Goal: Navigation & Orientation: Find specific page/section

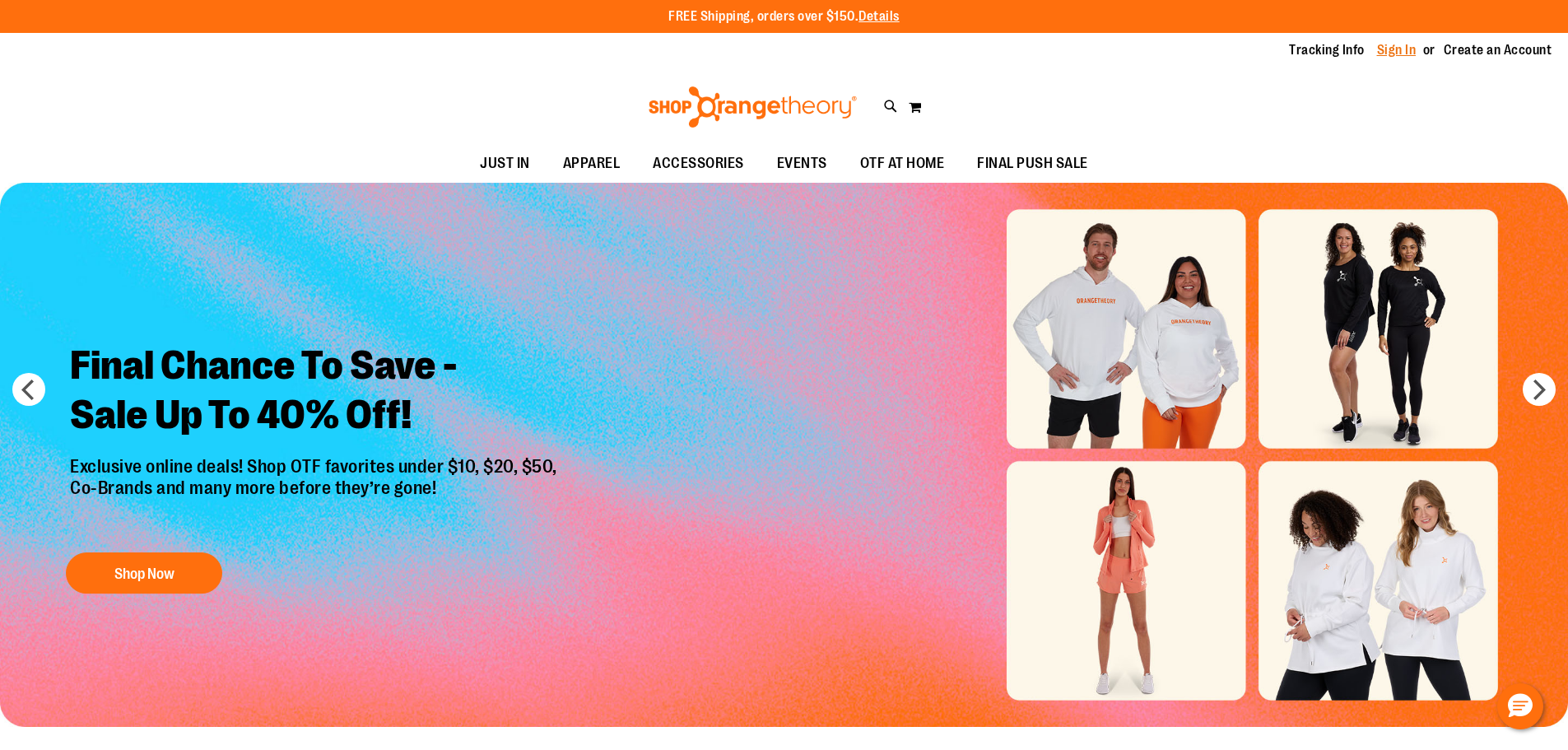
click at [1403, 48] on link "Sign In" at bounding box center [1396, 50] width 40 height 18
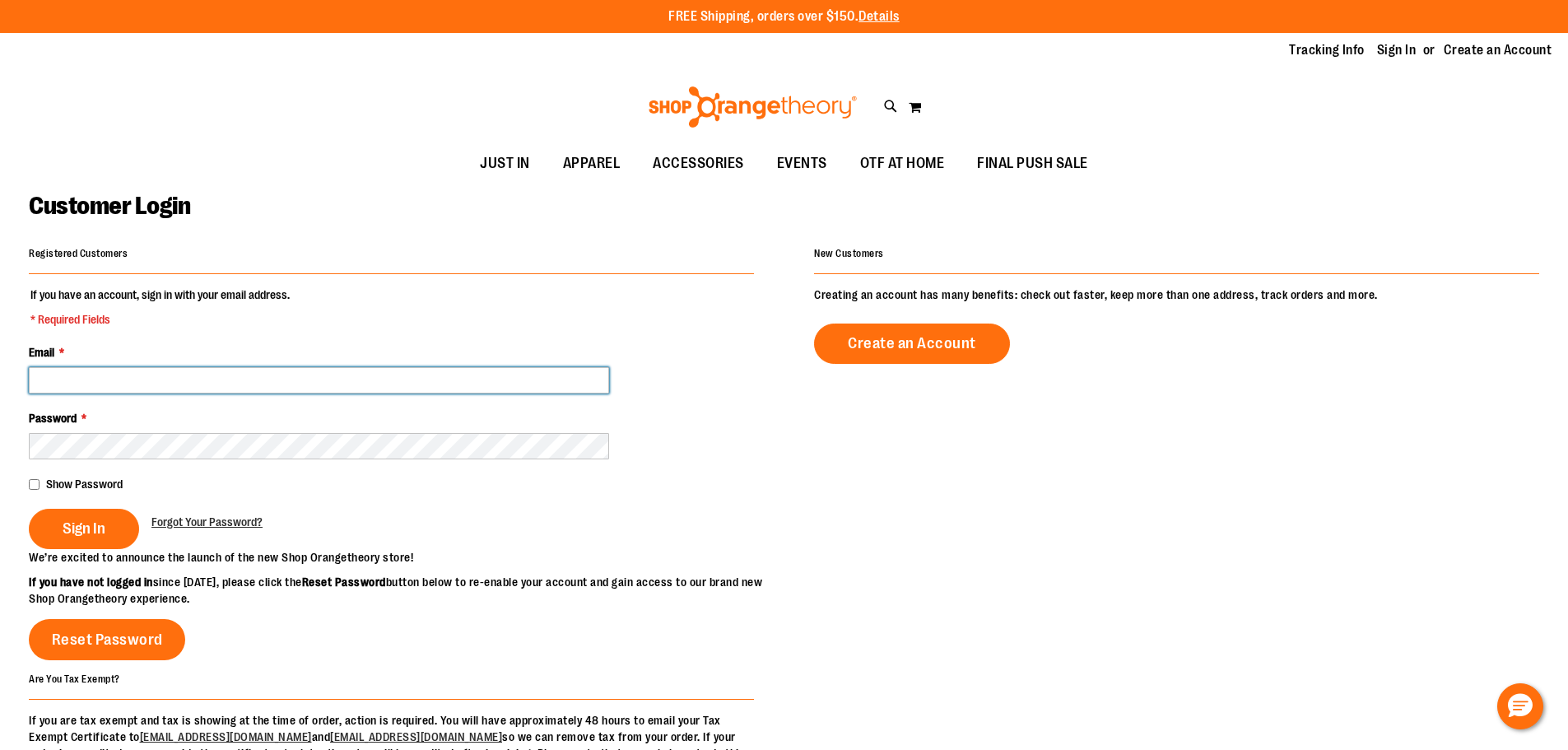
click at [132, 381] on input "Email *" at bounding box center [319, 380] width 581 height 26
type input "**********"
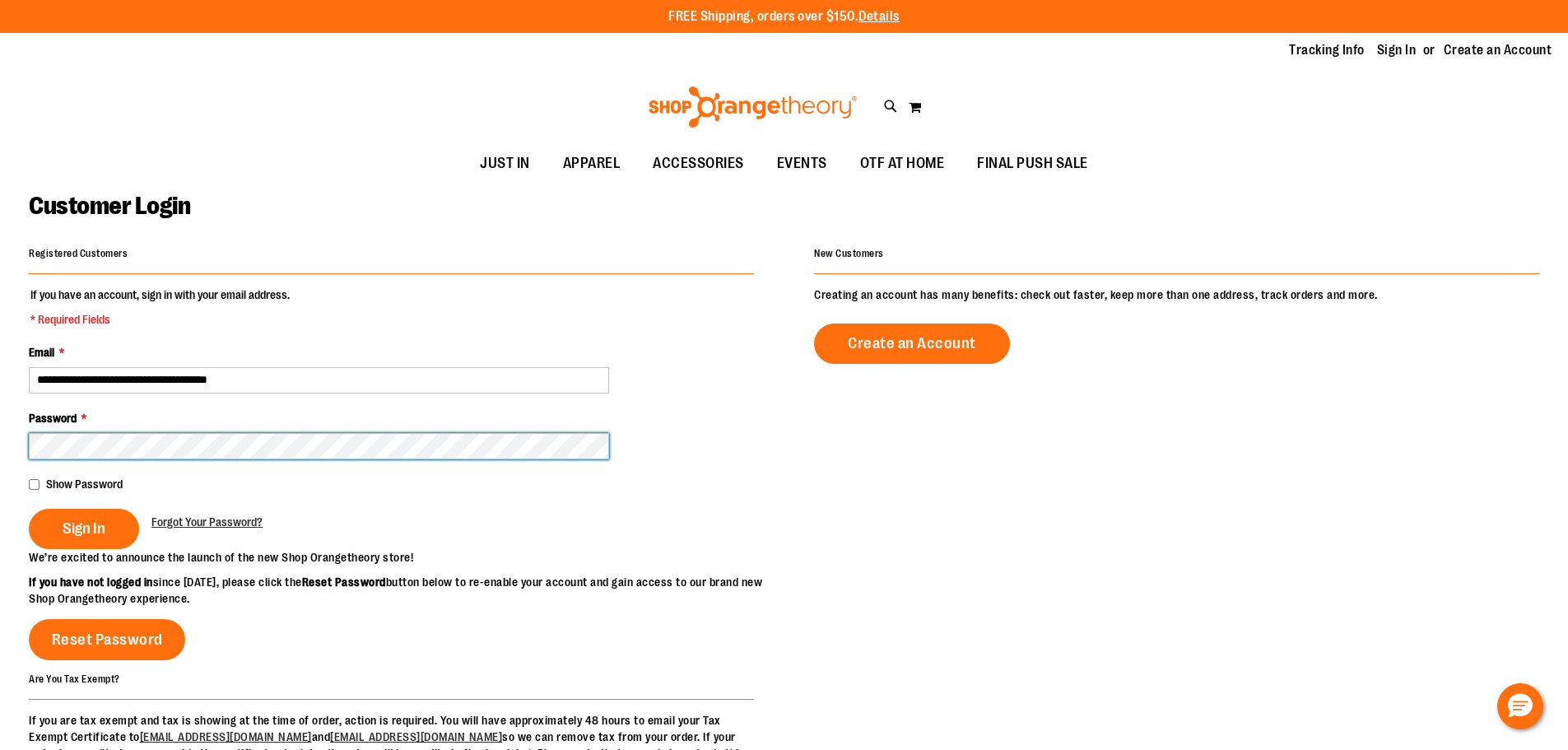
click at [29, 508] on button "Sign In" at bounding box center [84, 529] width 110 height 41
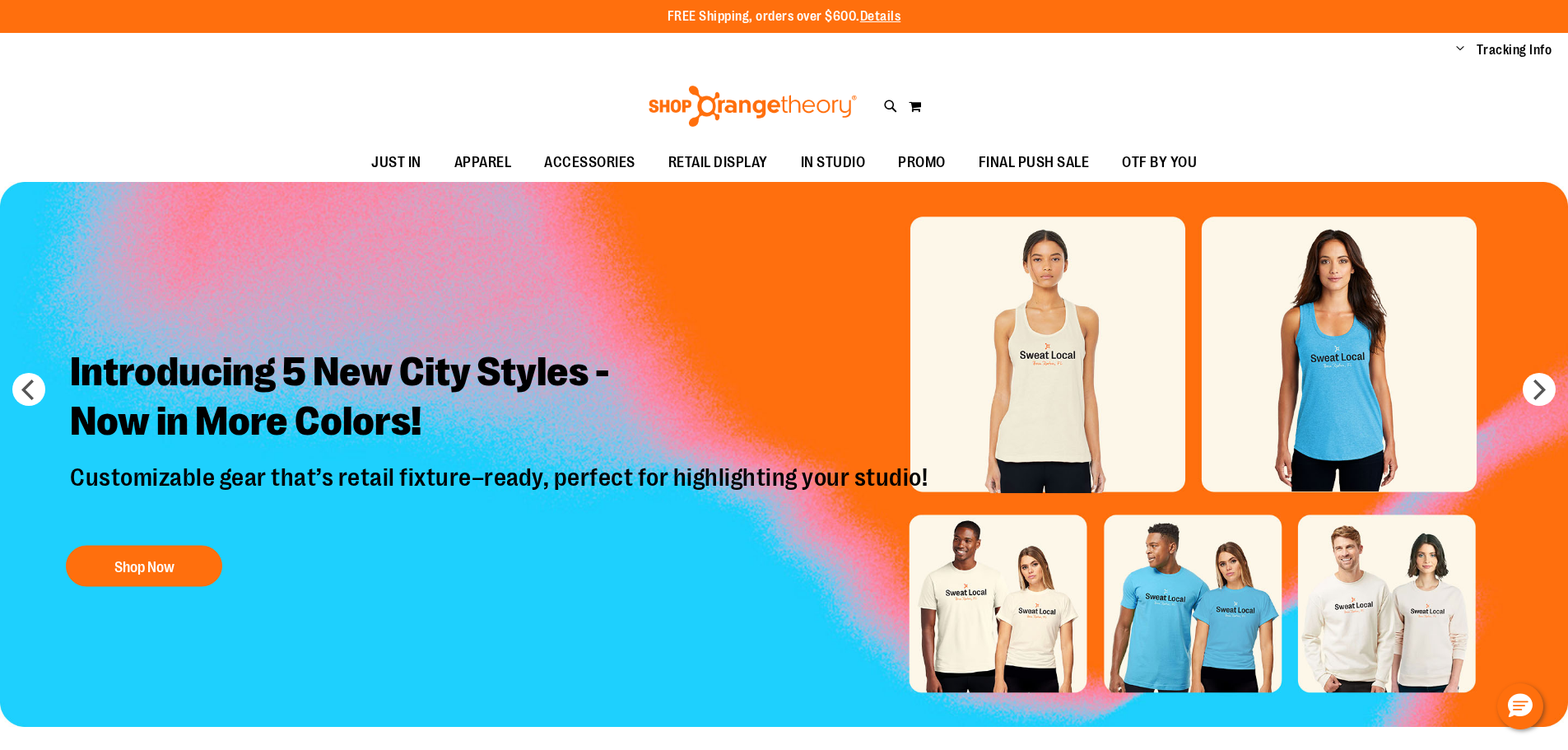
click at [1459, 48] on span "Change" at bounding box center [1460, 50] width 8 height 15
click at [1385, 82] on link "My Account" at bounding box center [1401, 78] width 144 height 31
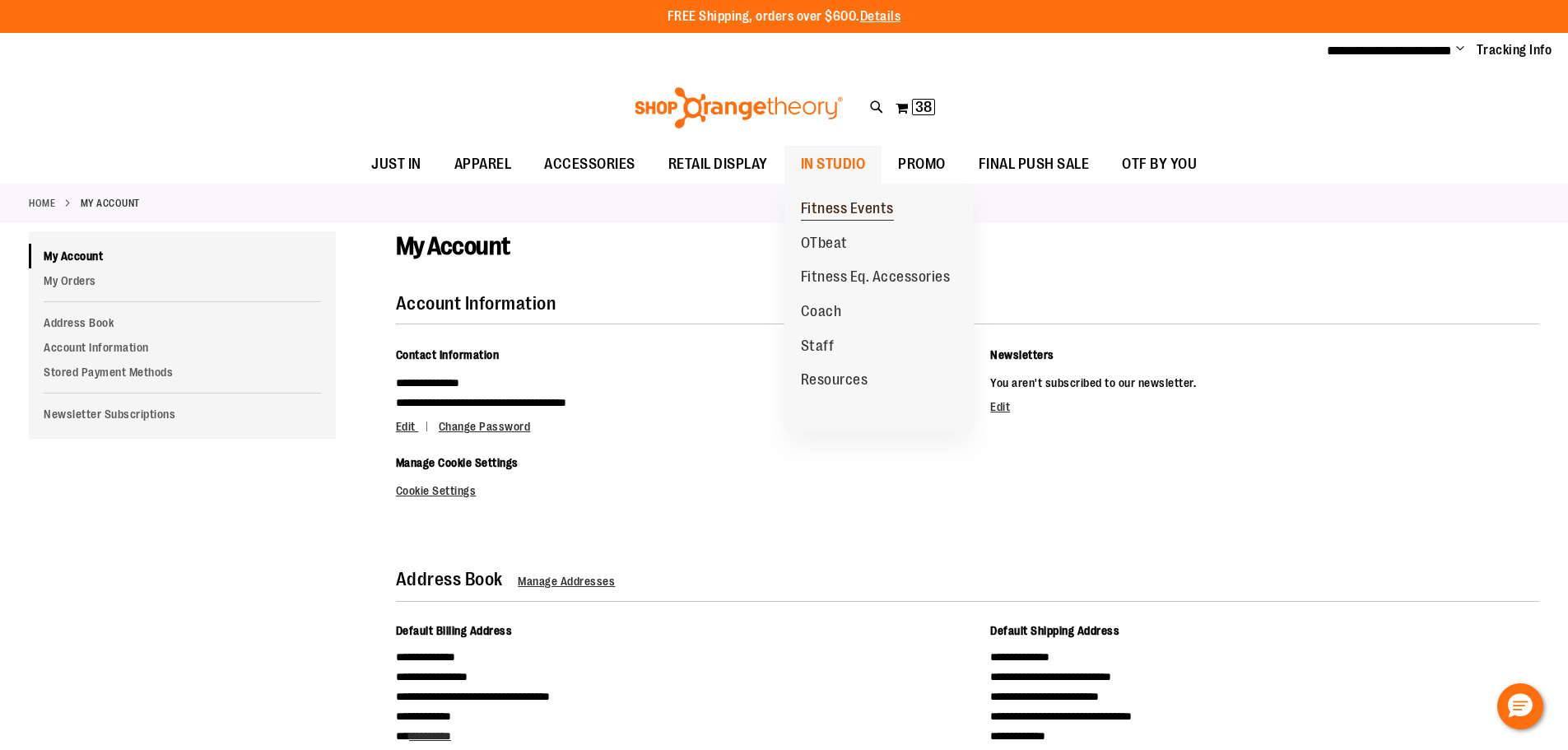
click at [857, 206] on span "Fitness Events" at bounding box center [848, 210] width 93 height 20
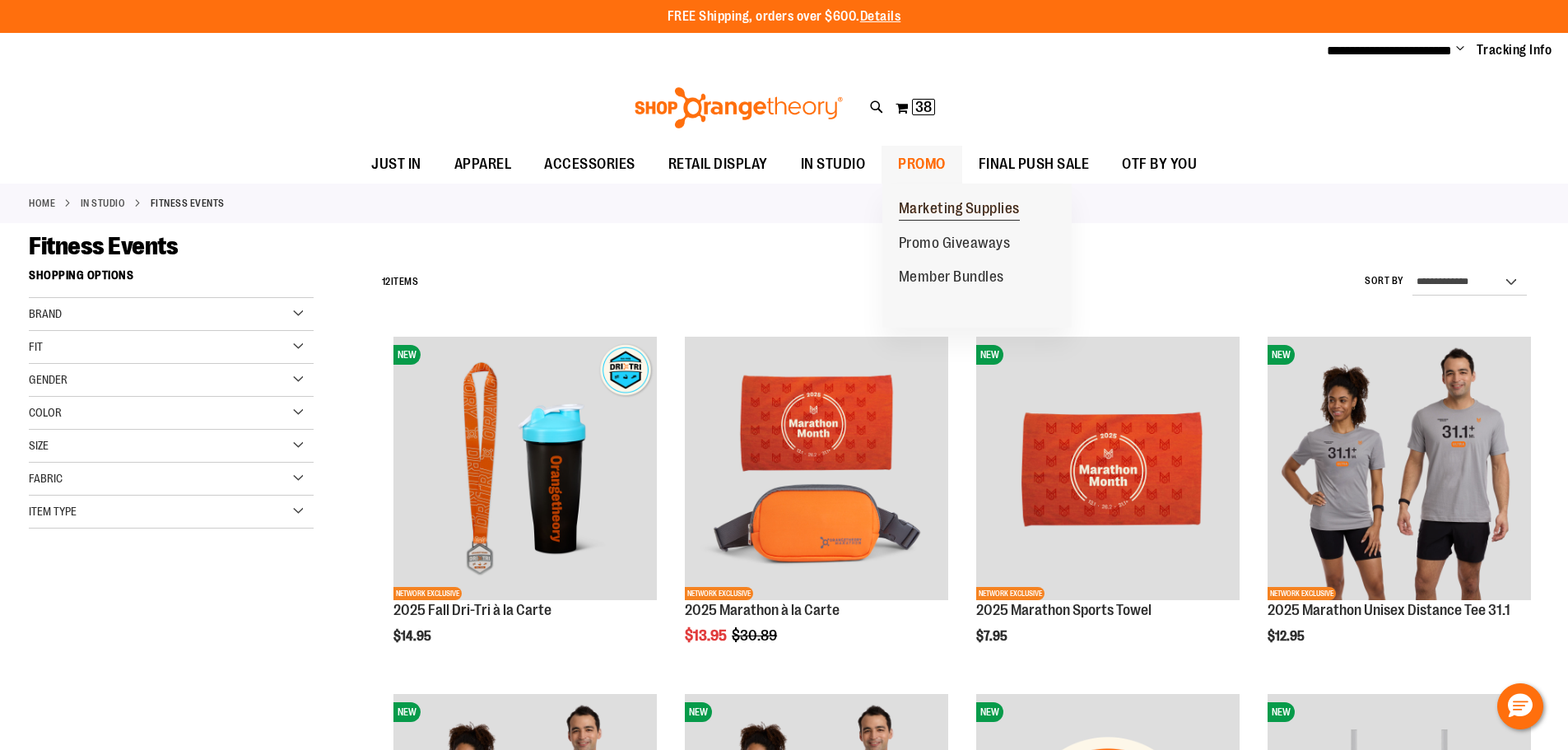
click at [937, 207] on span "Marketing Supplies" at bounding box center [959, 210] width 121 height 20
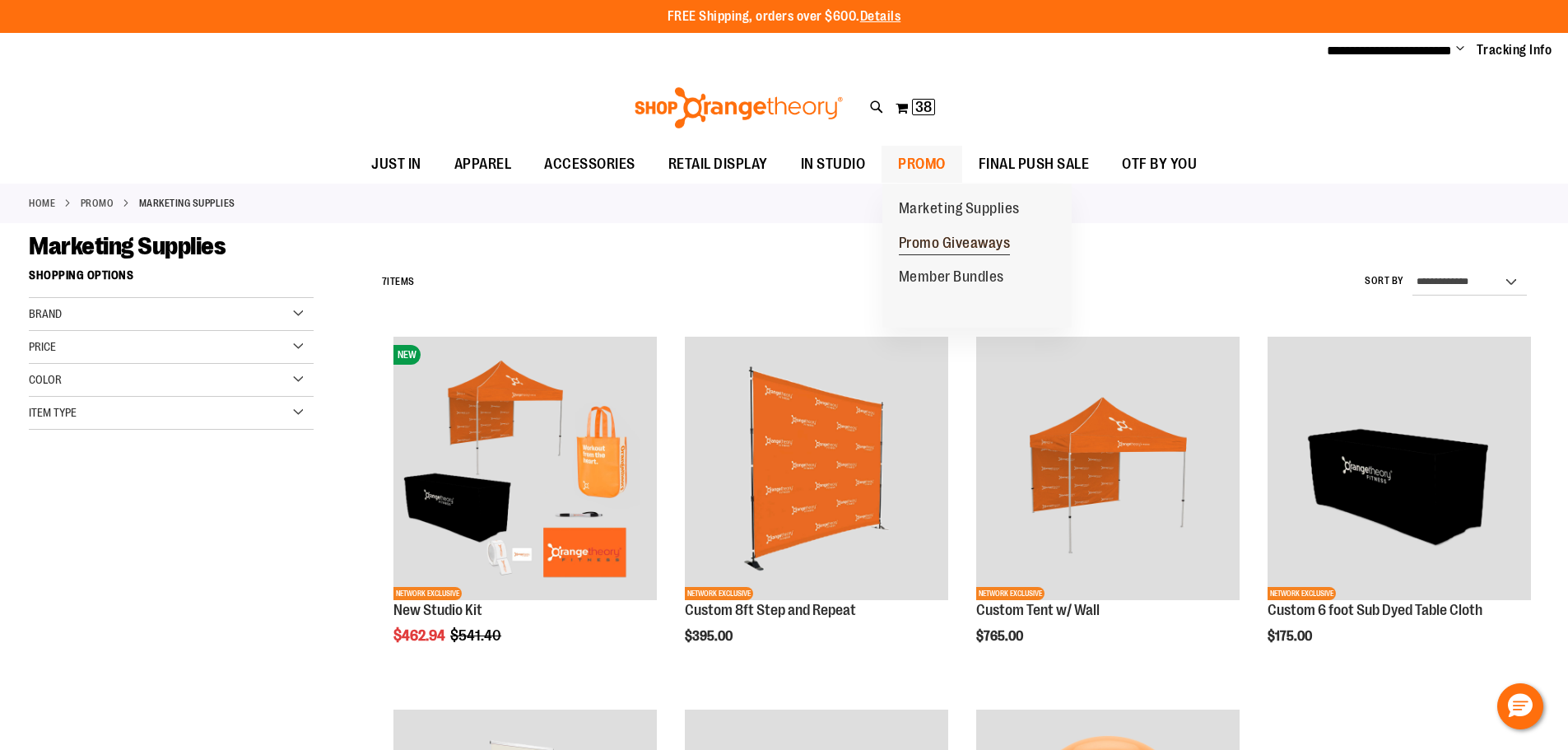
click at [933, 249] on span "Promo Giveaways" at bounding box center [954, 245] width 112 height 20
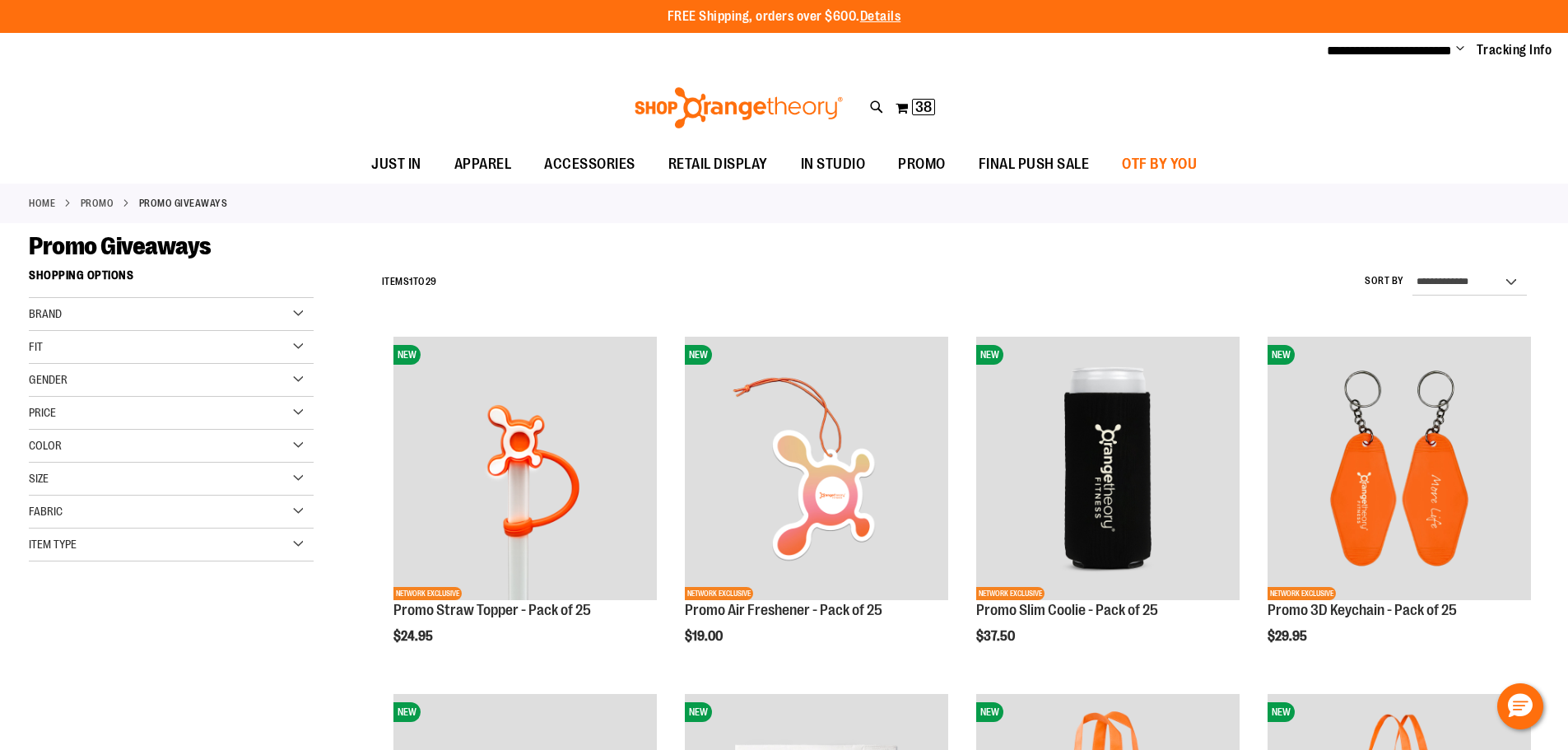
click at [1157, 159] on span "OTF BY YOU" at bounding box center [1159, 164] width 75 height 37
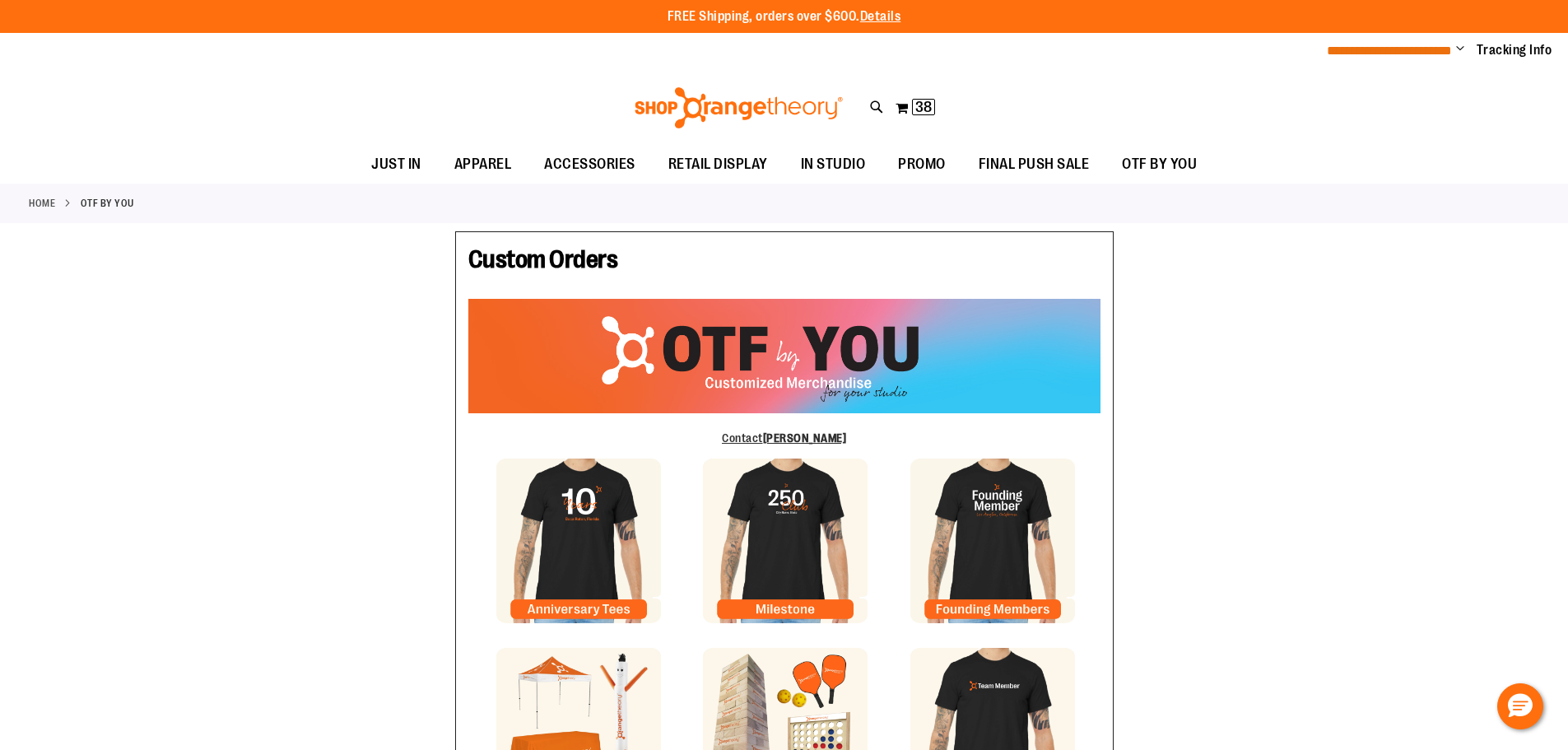
click at [1384, 46] on span "**********" at bounding box center [1389, 50] width 125 height 13
click at [1414, 50] on span "**********" at bounding box center [1389, 50] width 125 height 13
click at [1460, 47] on span "Change" at bounding box center [1460, 50] width 8 height 15
click at [1520, 48] on link "Tracking Info" at bounding box center [1514, 50] width 75 height 18
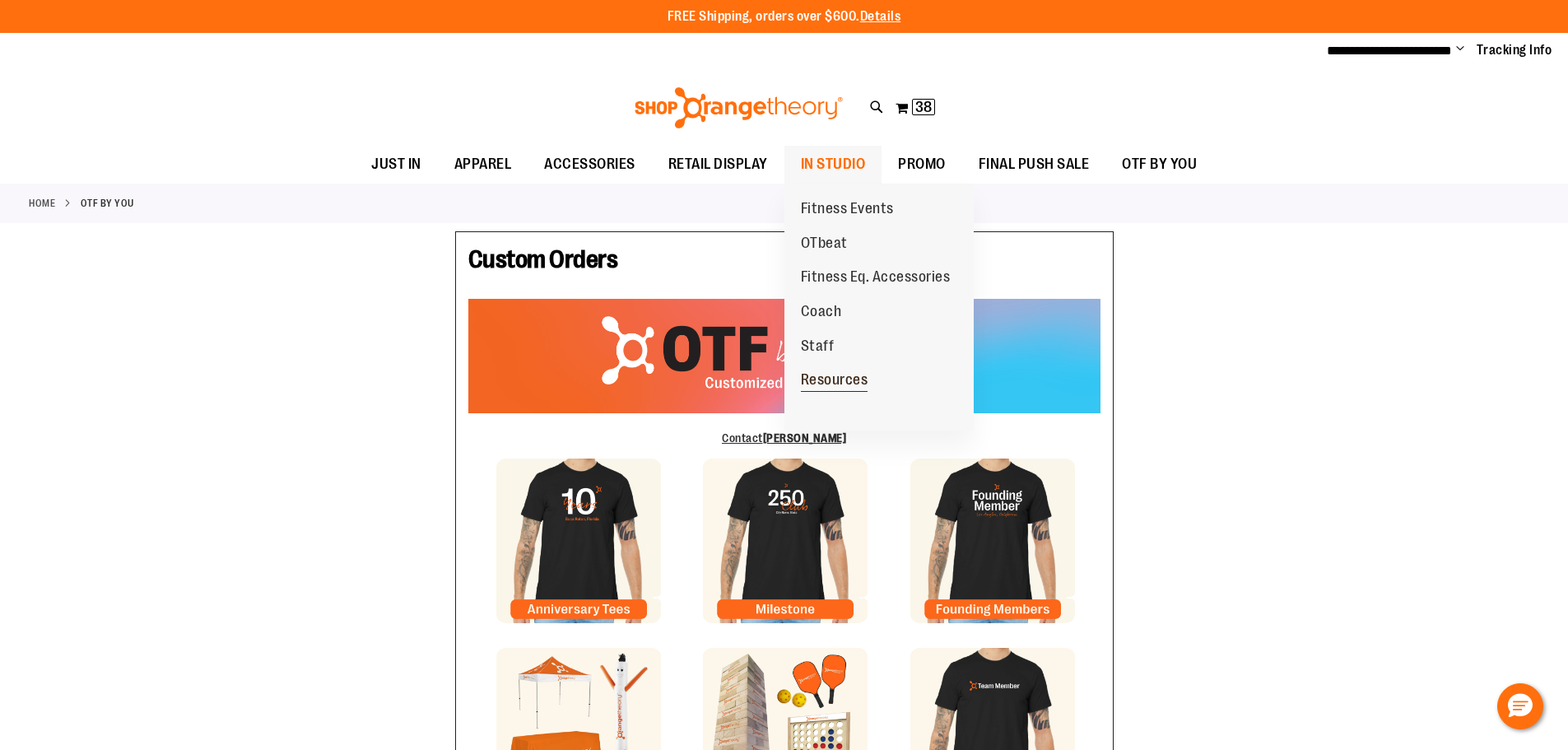
click at [832, 381] on span "Resources" at bounding box center [835, 381] width 68 height 20
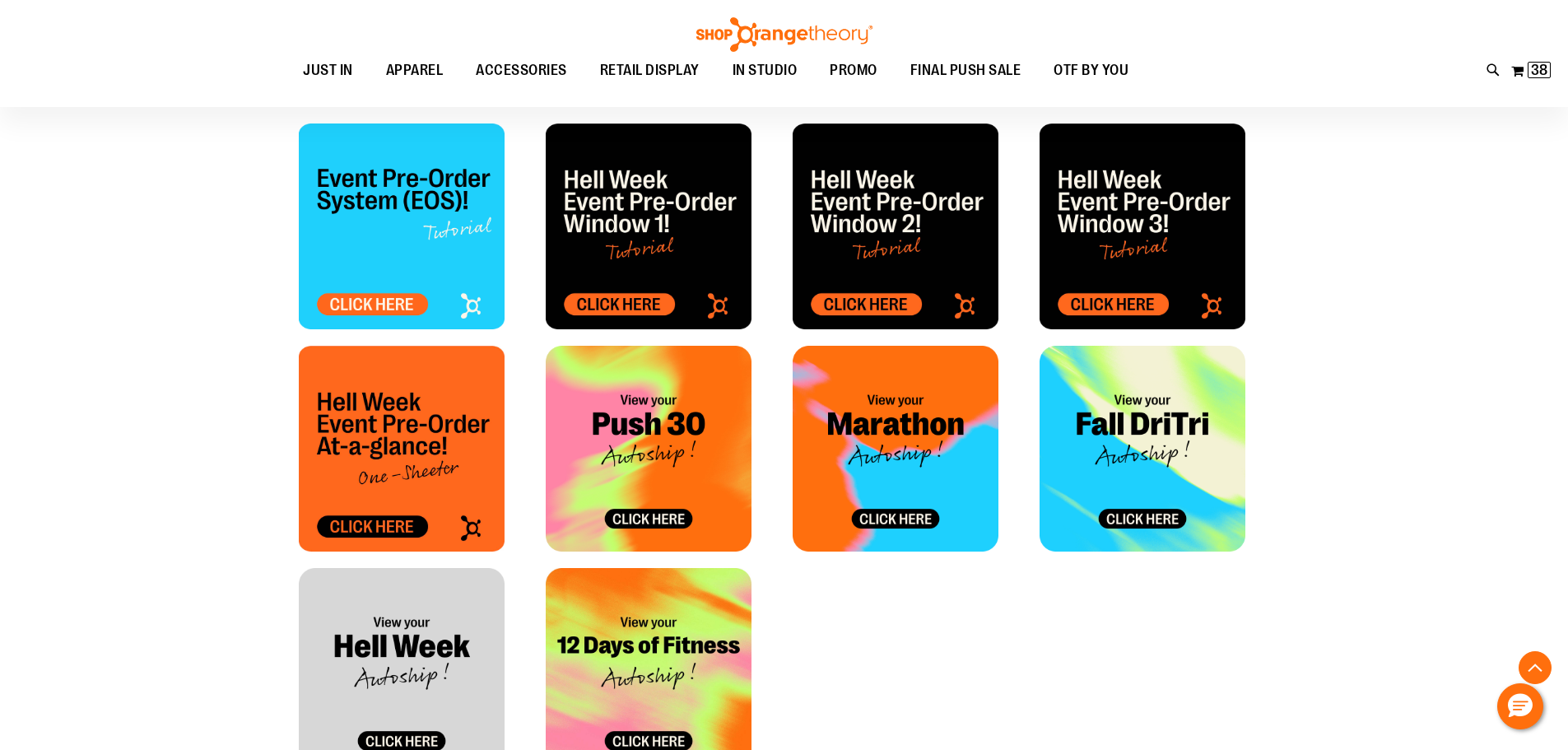
scroll to position [658, 0]
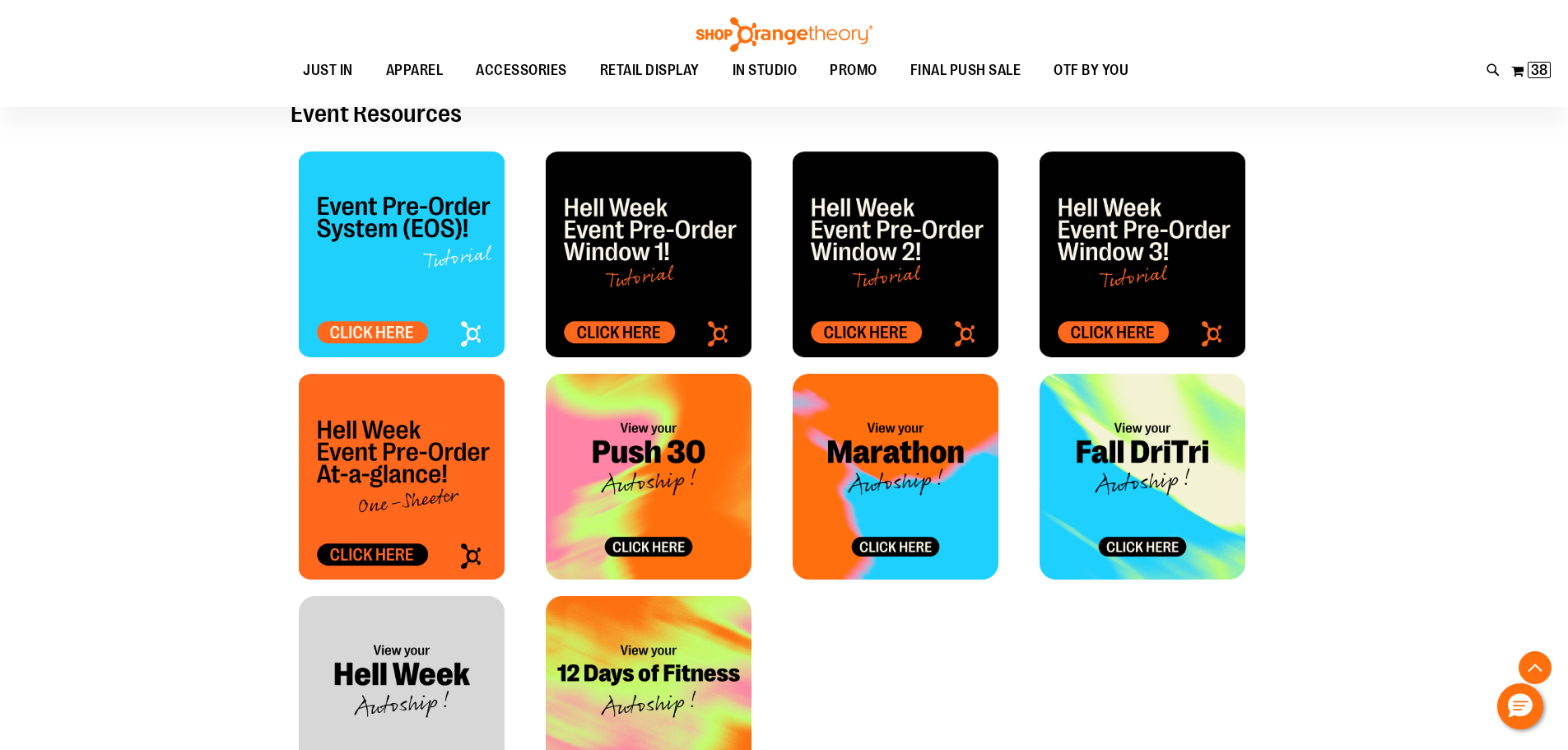
click at [369, 528] on img at bounding box center [401, 476] width 206 height 206
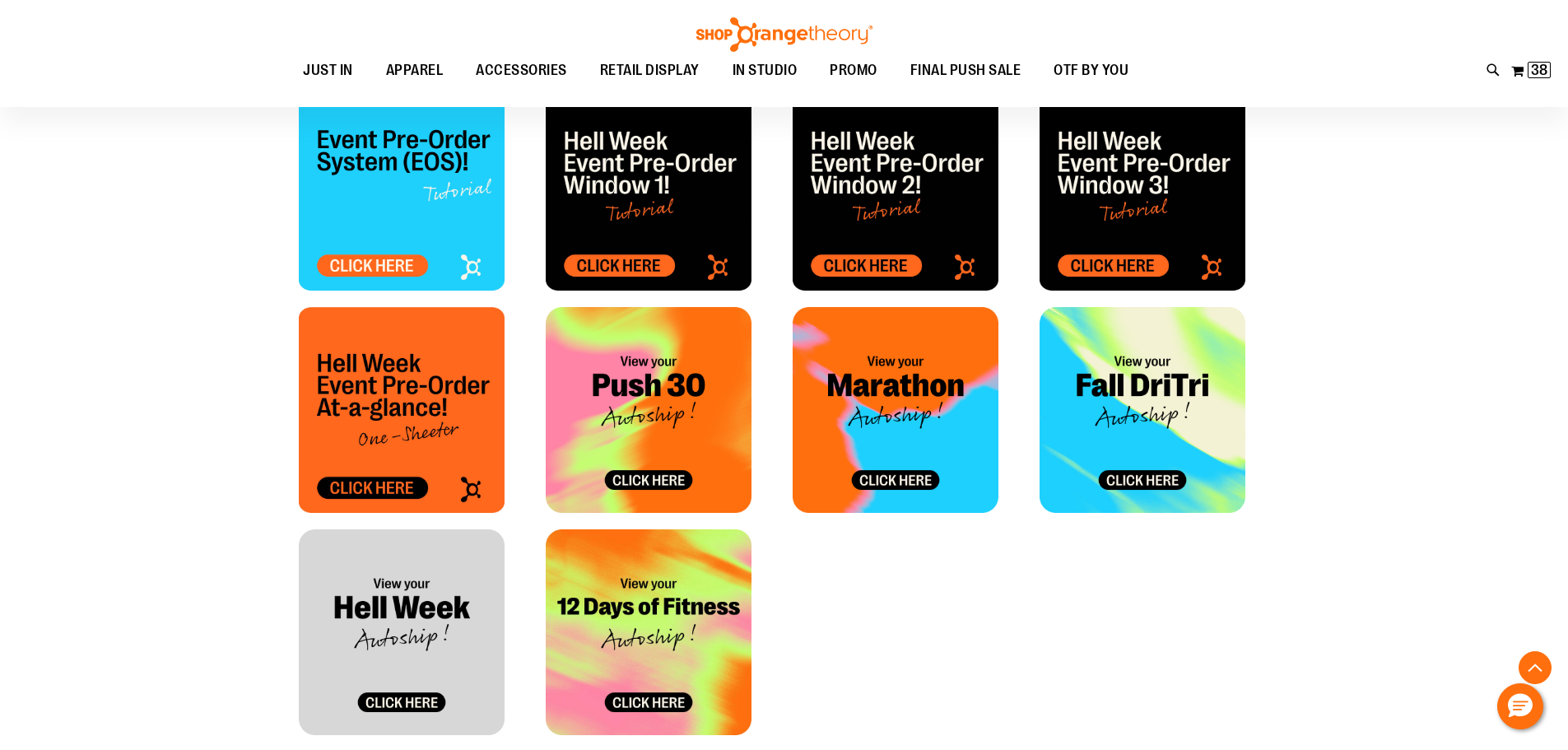
scroll to position [822, 0]
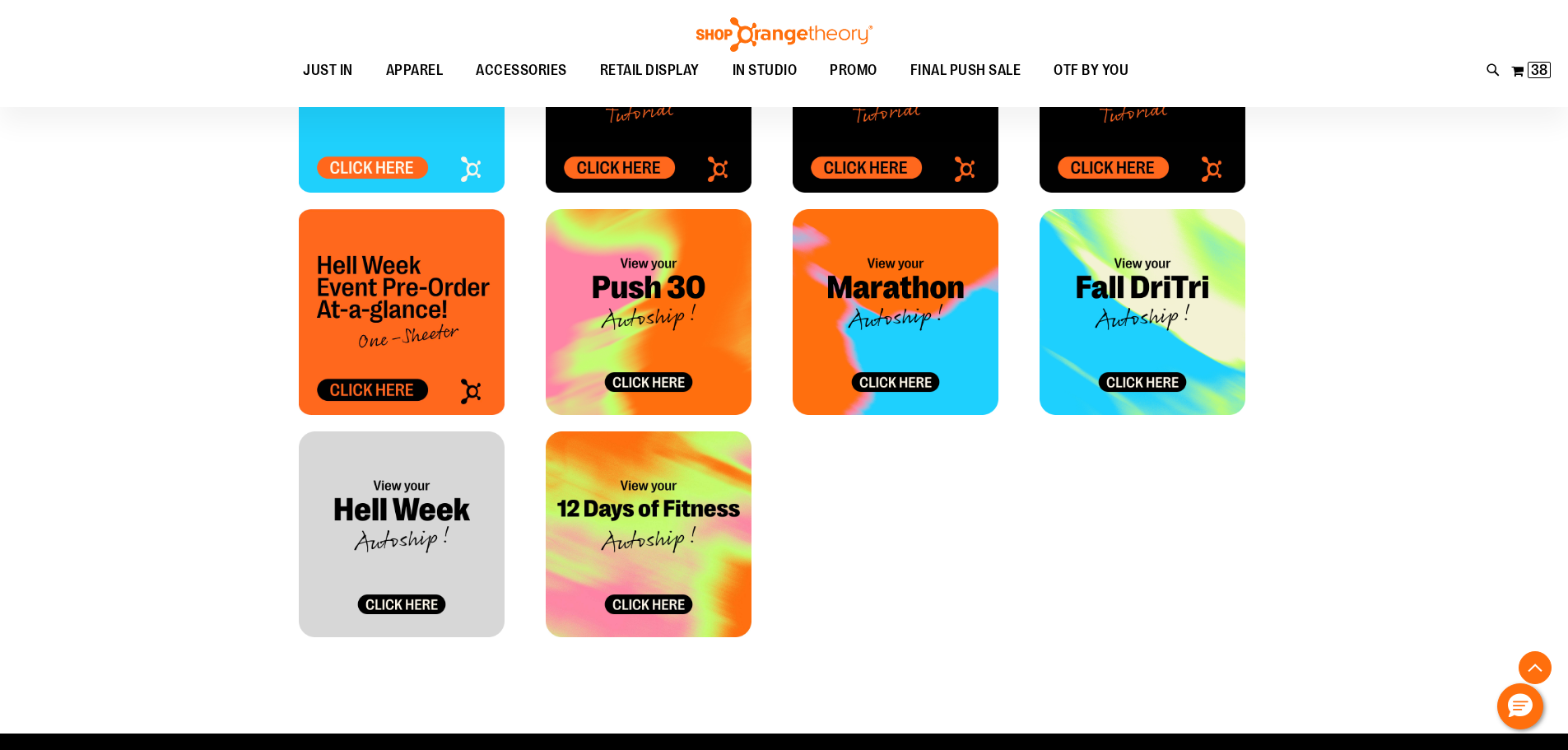
click at [418, 603] on img at bounding box center [401, 534] width 206 height 206
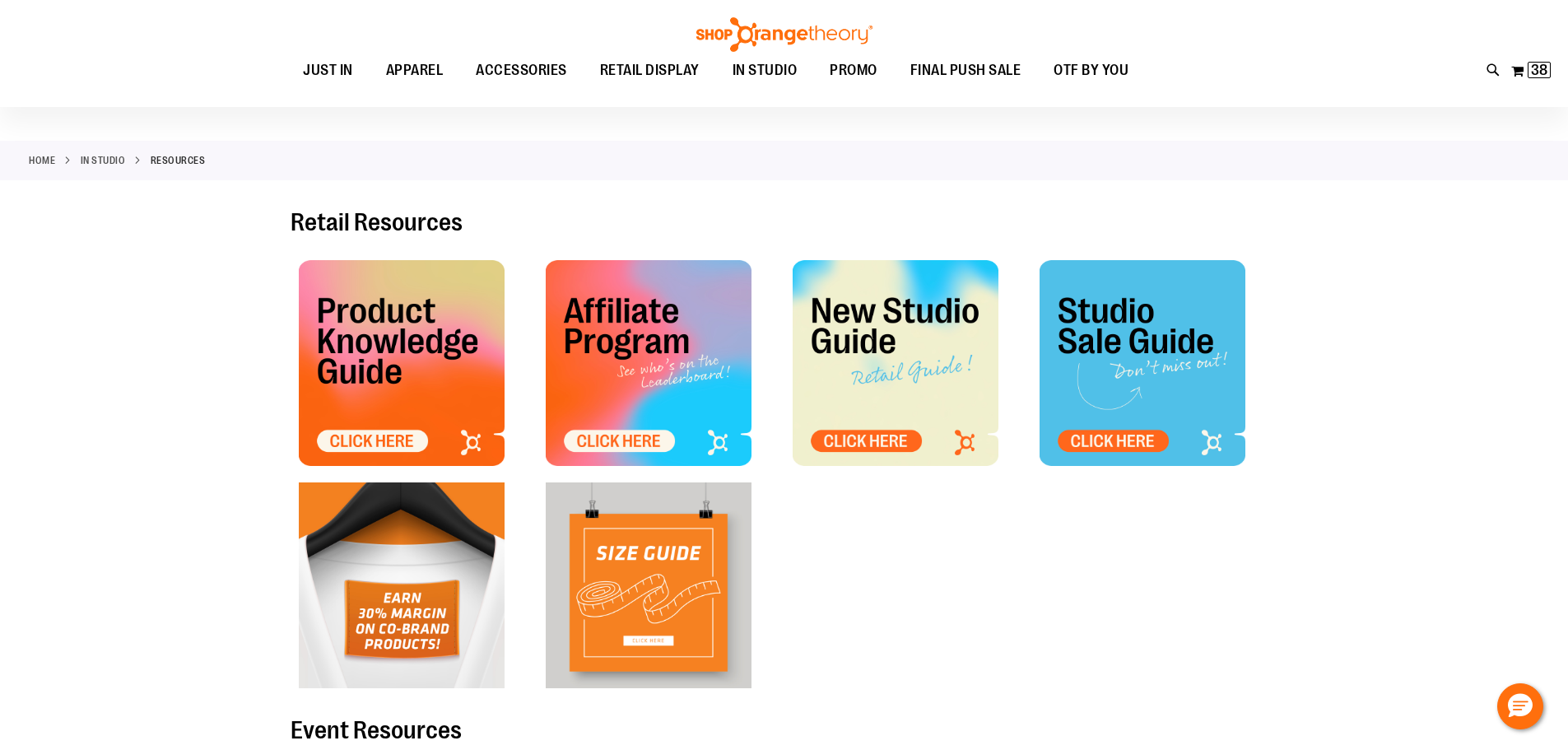
scroll to position [81, 0]
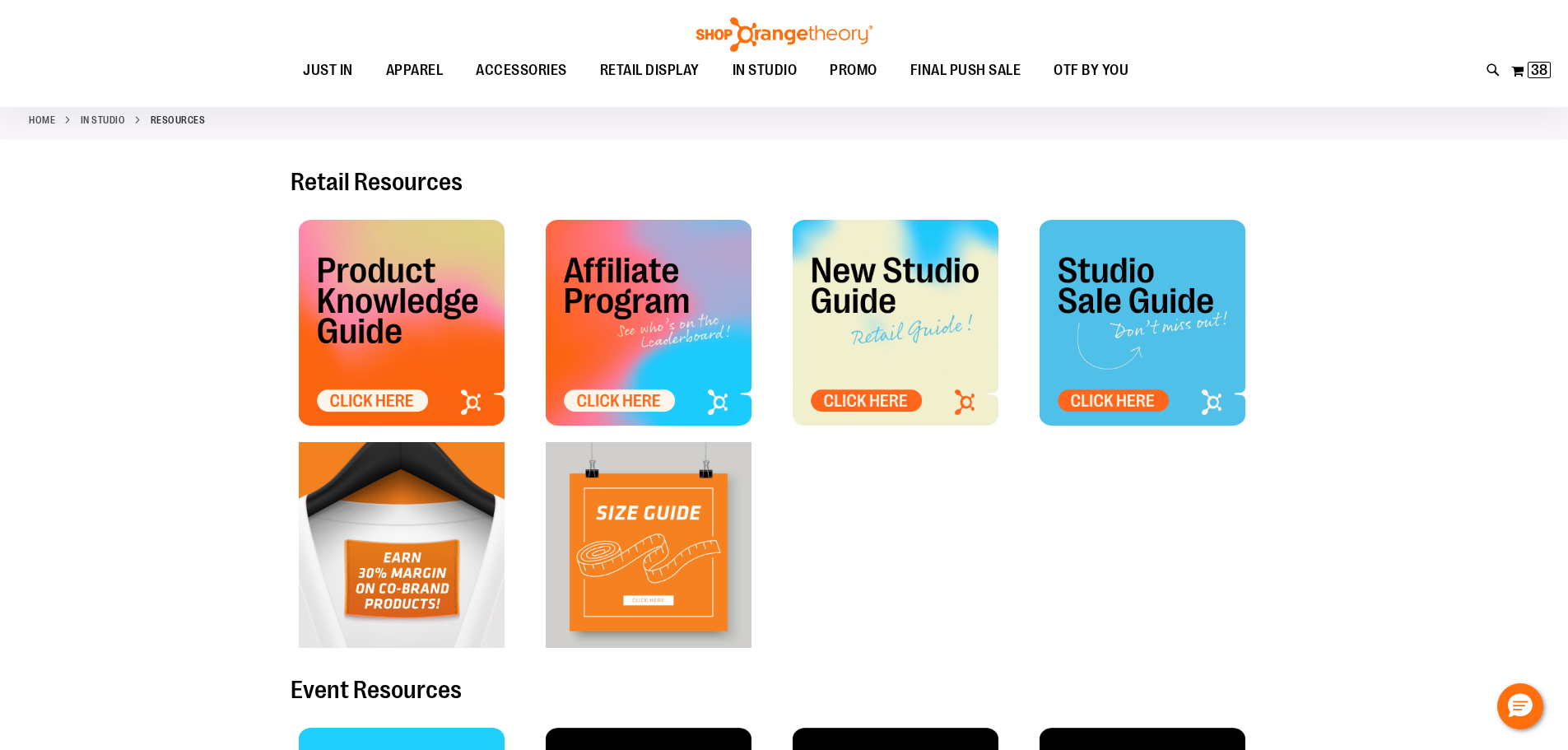
click at [634, 405] on img at bounding box center [648, 322] width 206 height 206
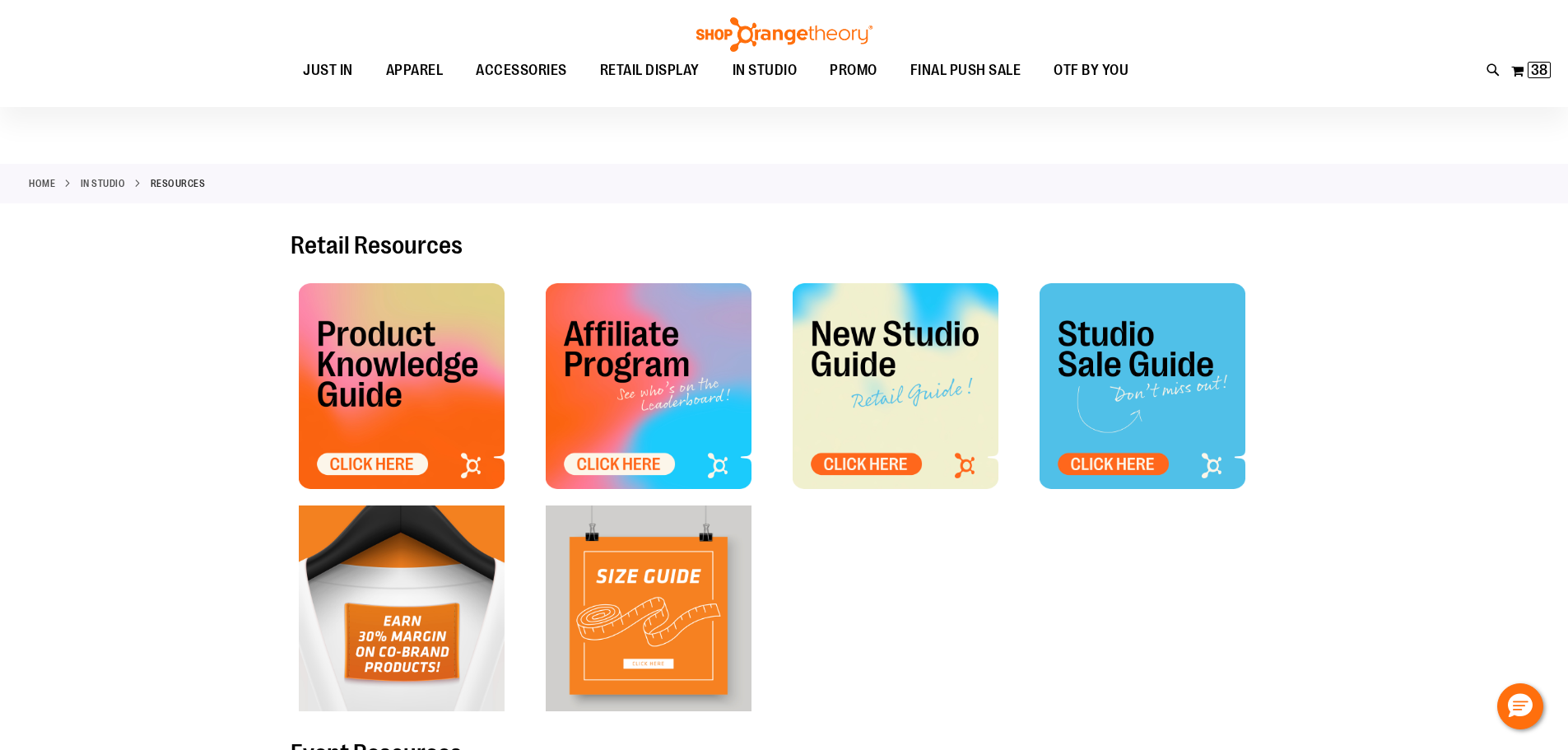
scroll to position [0, 0]
